Goal: Register for event/course

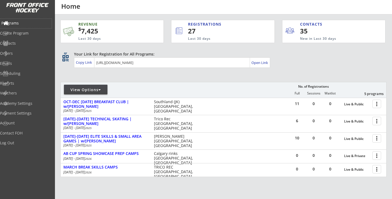
click at [22, 21] on div "Programs" at bounding box center [25, 23] width 49 height 4
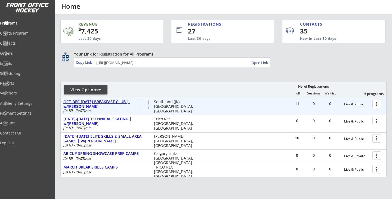
click at [124, 104] on div "OCT-DEC [DATE] BREAKFAST CLUB | w/[PERSON_NAME]" at bounding box center [105, 104] width 85 height 9
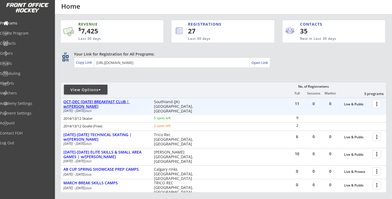
click at [124, 103] on div "OCT-DEC [DATE] BREAKFAST CLUB | w/[PERSON_NAME]" at bounding box center [105, 104] width 85 height 9
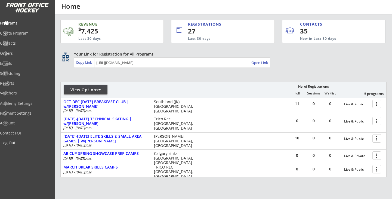
click at [22, 142] on div "Log Out" at bounding box center [25, 143] width 49 height 4
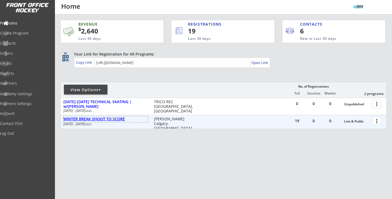
click at [110, 118] on div "WINTER BREAK SHOOT TO SCORE" at bounding box center [105, 119] width 85 height 5
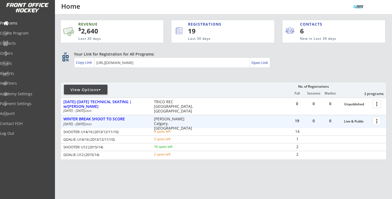
click at [156, 132] on div "4 spots left" at bounding box center [171, 131] width 35 height 3
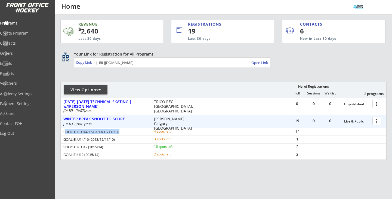
drag, startPoint x: 65, startPoint y: 132, endPoint x: 164, endPoint y: 134, distance: 99.0
click at [164, 134] on div "SHOOTER: U14/16 (2013/12/11/10) 4 spots left" at bounding box center [131, 131] width 141 height 5
click at [125, 131] on div "SHOOTER: U14/16 (2013/12/11/10)" at bounding box center [104, 132] width 83 height 4
click at [376, 122] on div at bounding box center [378, 121] width 10 height 10
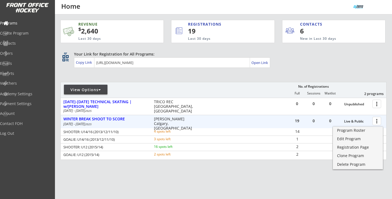
click at [286, 133] on div "SHOOTER: U14/16 (2013/12/11/10) 4 spots left 14" at bounding box center [224, 131] width 326 height 7
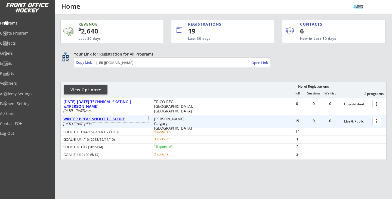
click at [110, 118] on div "WINTER BREAK SHOOT TO SCORE" at bounding box center [105, 119] width 85 height 5
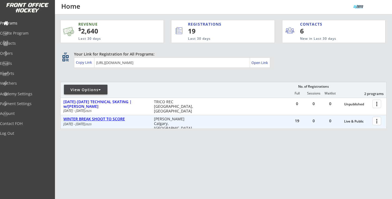
click at [110, 118] on div "WINTER BREAK SHOOT TO SCORE" at bounding box center [105, 119] width 85 height 5
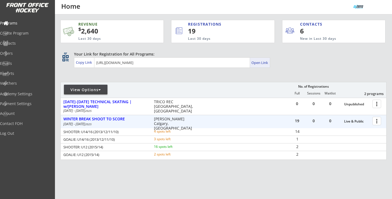
click at [257, 63] on div "Open Link" at bounding box center [259, 62] width 17 height 5
click at [85, 61] on div "Copy Link" at bounding box center [84, 62] width 17 height 5
